Goal: Navigation & Orientation: Find specific page/section

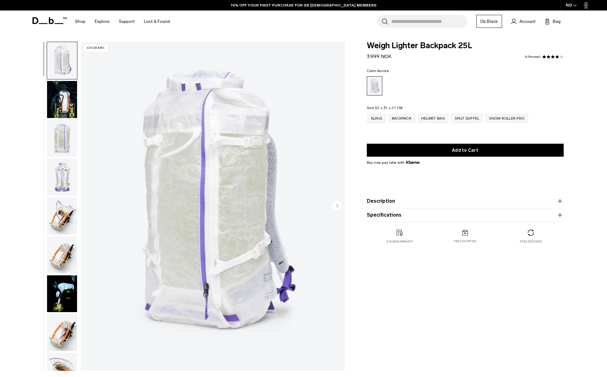
click at [62, 97] on img "button" at bounding box center [62, 99] width 30 height 37
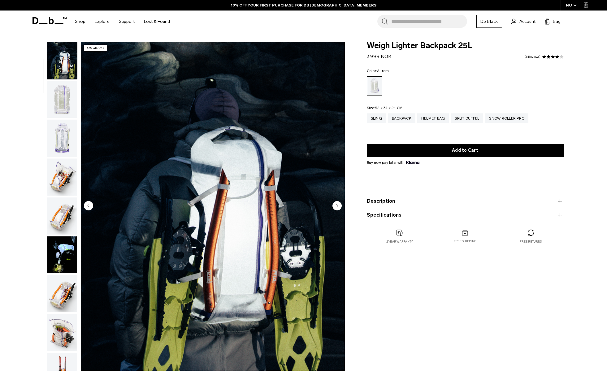
click at [62, 161] on img "button" at bounding box center [62, 177] width 30 height 37
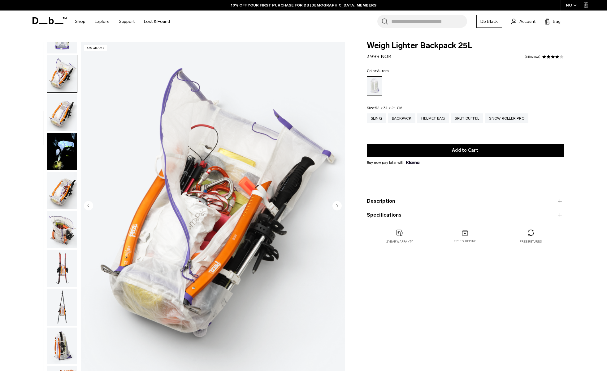
scroll to position [156, 0]
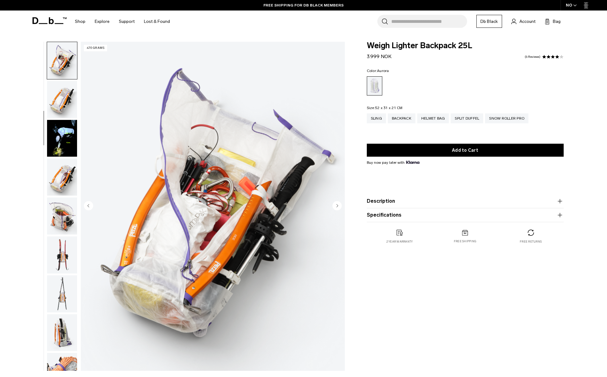
click at [64, 138] on img "button" at bounding box center [62, 138] width 30 height 37
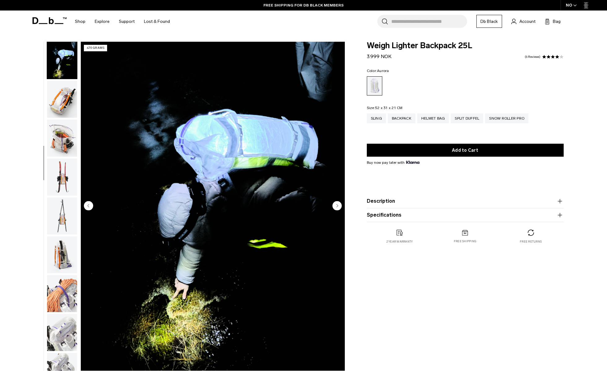
click at [62, 110] on img "button" at bounding box center [62, 99] width 30 height 37
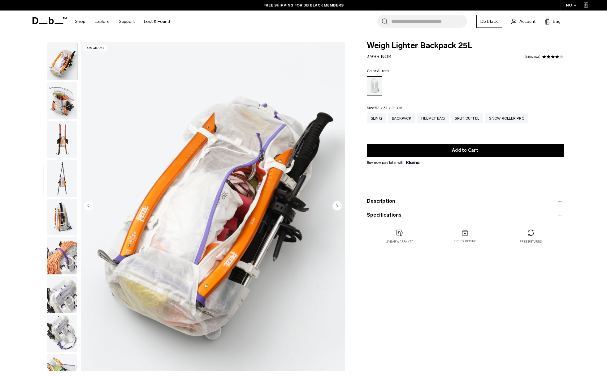
scroll to position [272, 0]
click at [63, 111] on img "button" at bounding box center [62, 99] width 30 height 37
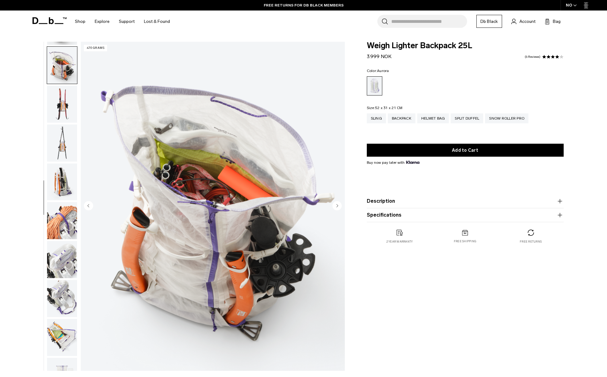
scroll to position [311, 0]
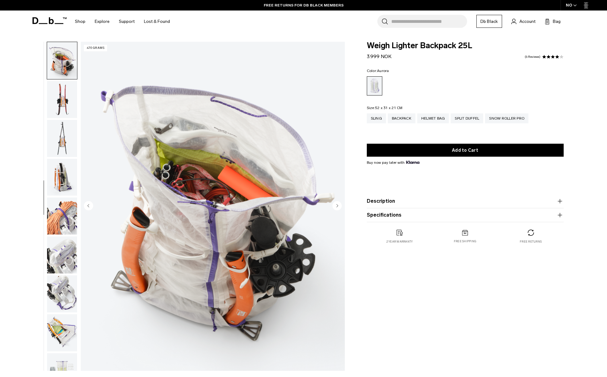
click at [64, 144] on img "button" at bounding box center [62, 138] width 30 height 37
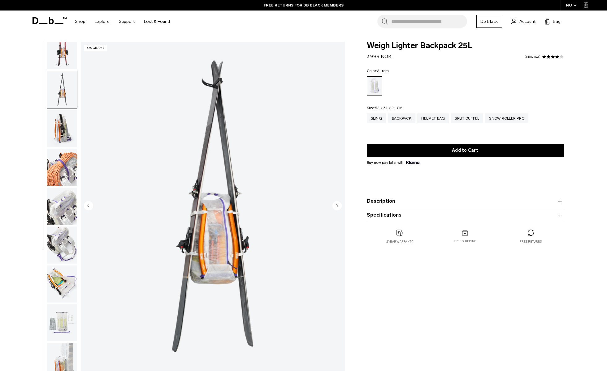
scroll to position [370, 0]
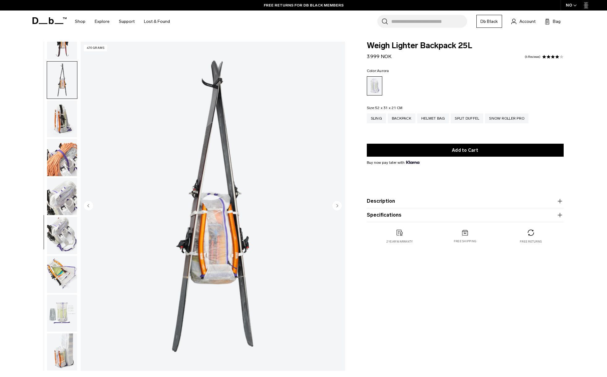
click at [59, 126] on img "button" at bounding box center [62, 119] width 30 height 37
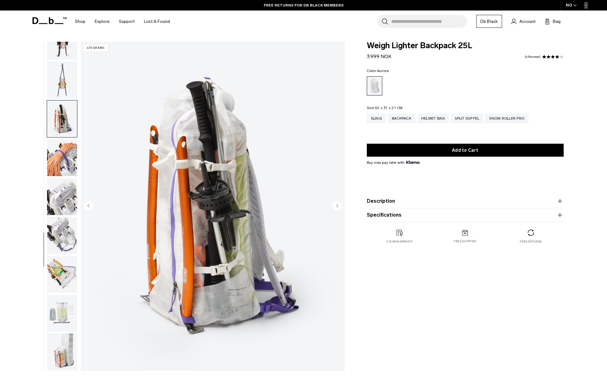
click at [58, 142] on img "button" at bounding box center [62, 157] width 30 height 37
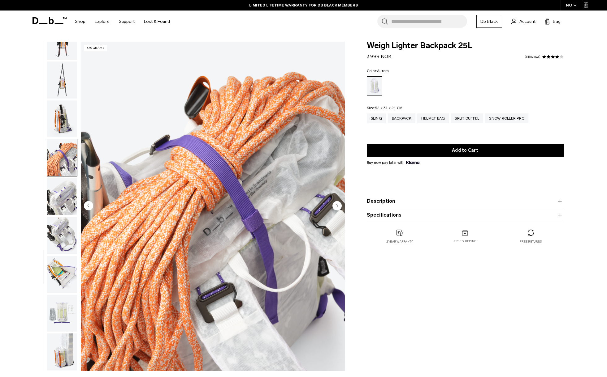
click at [58, 160] on img "button" at bounding box center [62, 157] width 30 height 37
click at [59, 189] on img "button" at bounding box center [62, 196] width 30 height 37
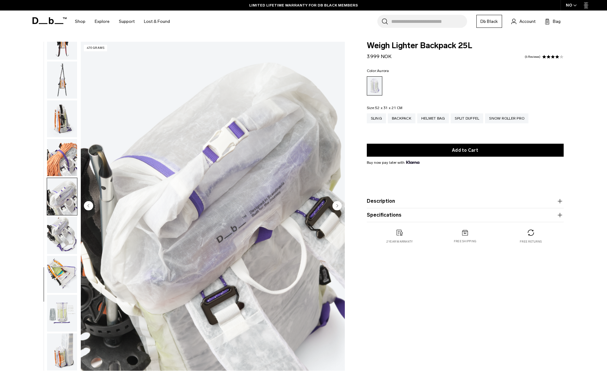
click at [59, 233] on img "button" at bounding box center [62, 235] width 30 height 37
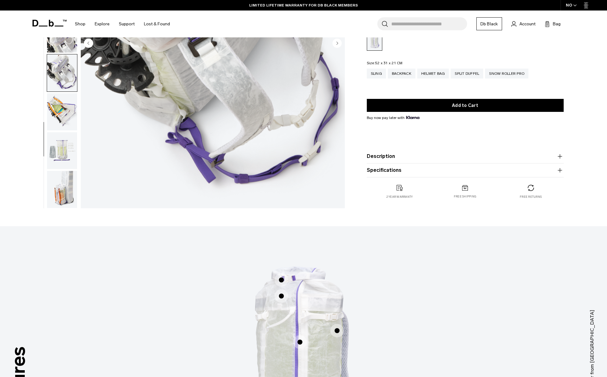
scroll to position [0, 0]
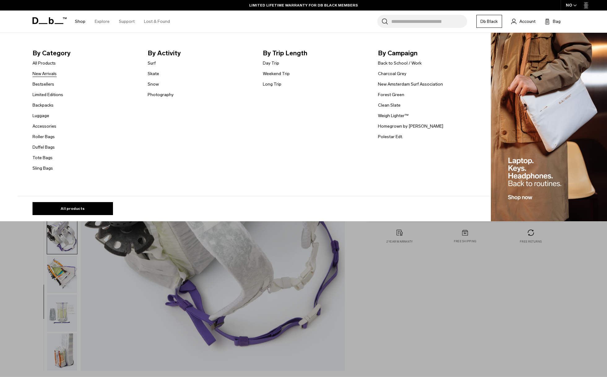
click at [53, 72] on link "New Arrivals" at bounding box center [44, 74] width 24 height 6
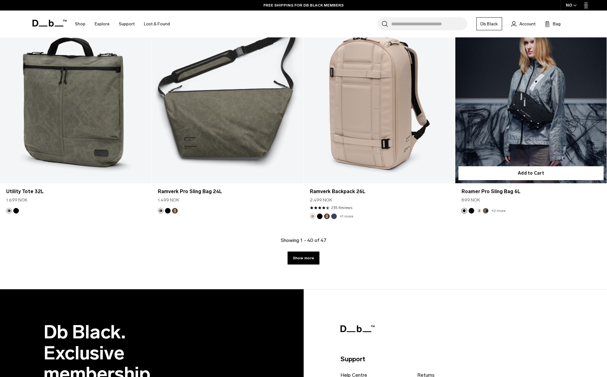
scroll to position [2143, 0]
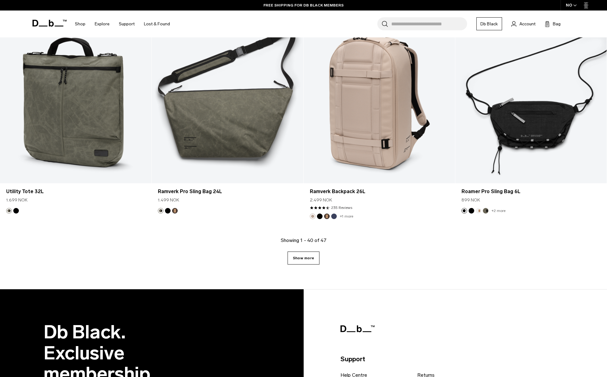
click at [306, 257] on link "Show more" at bounding box center [303, 258] width 32 height 13
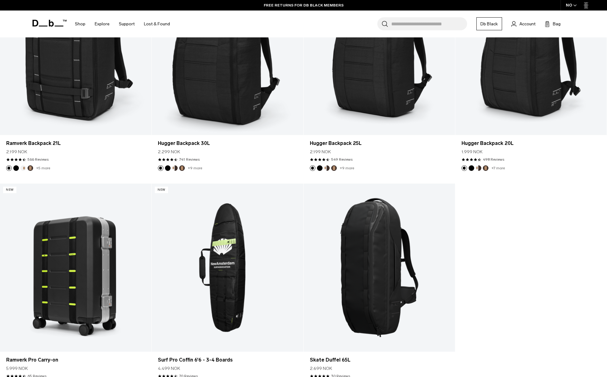
scroll to position [2538, 0]
